Goal: Navigation & Orientation: Go to known website

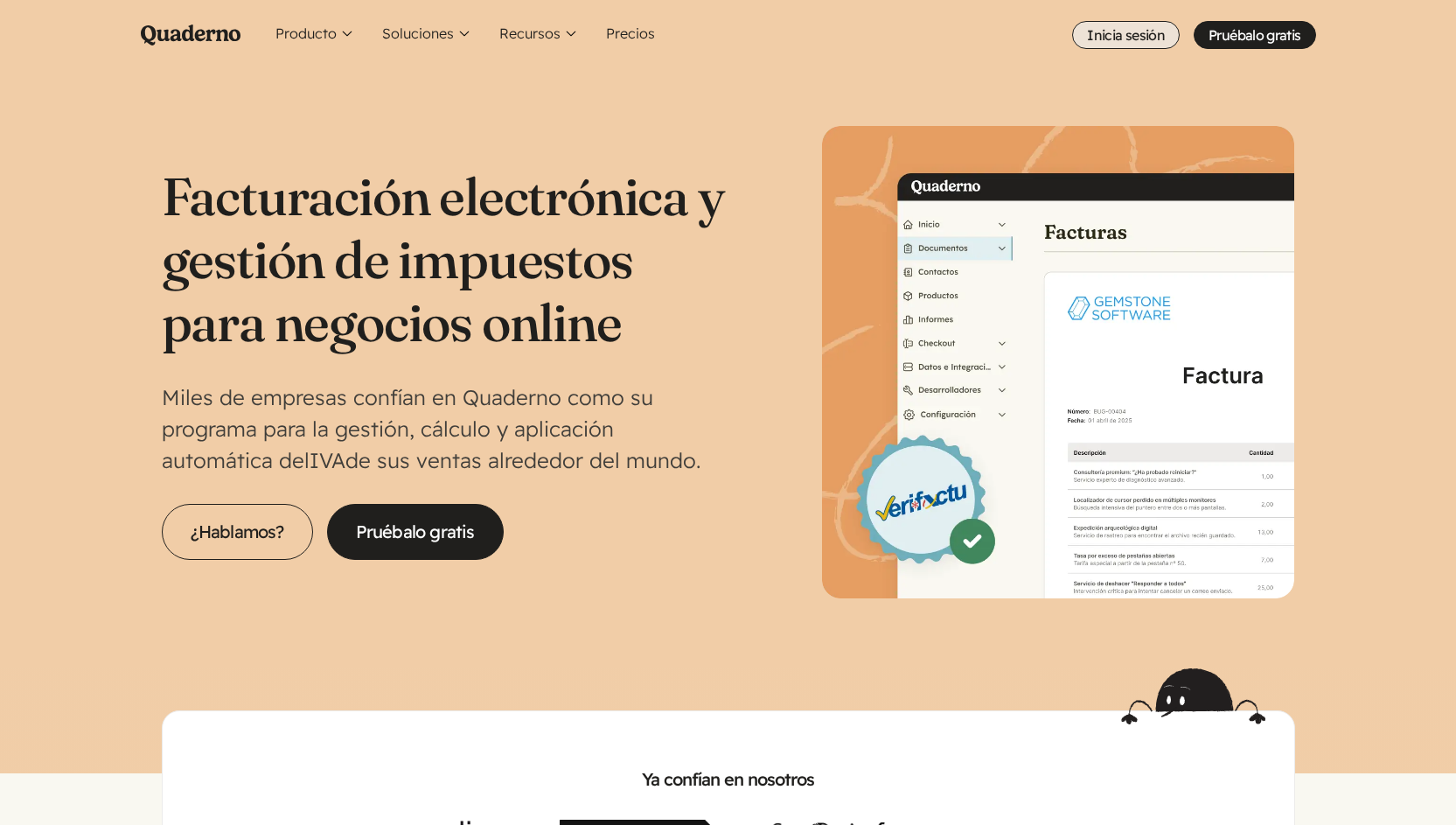
click at [1179, 29] on link "Inicia sesión" at bounding box center [1125, 35] width 108 height 28
